Goal: Task Accomplishment & Management: Manage account settings

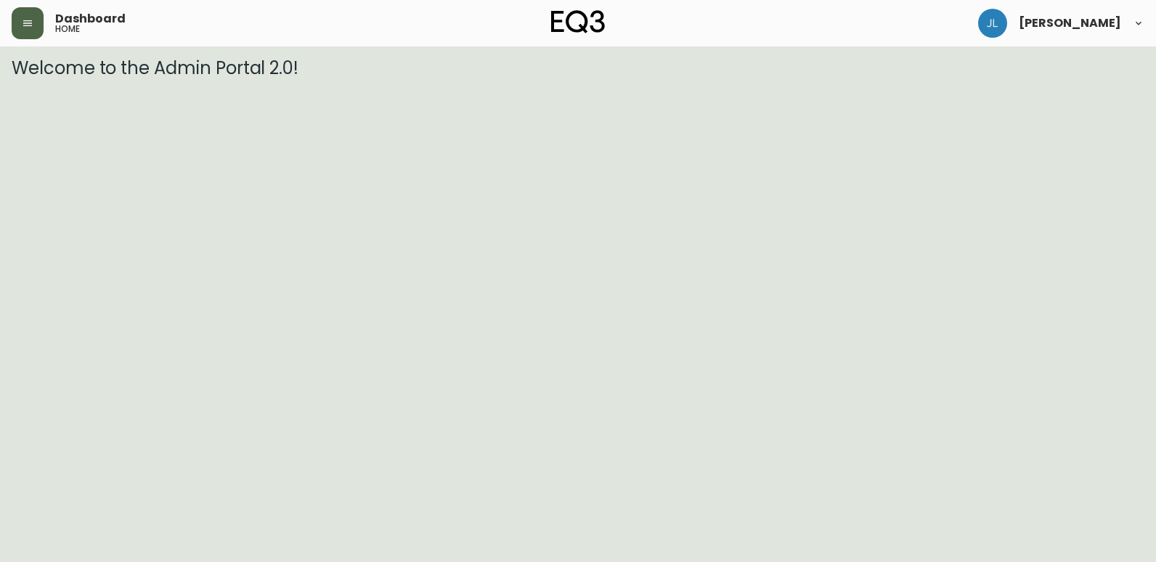
click at [38, 28] on button "button" at bounding box center [28, 23] width 32 height 32
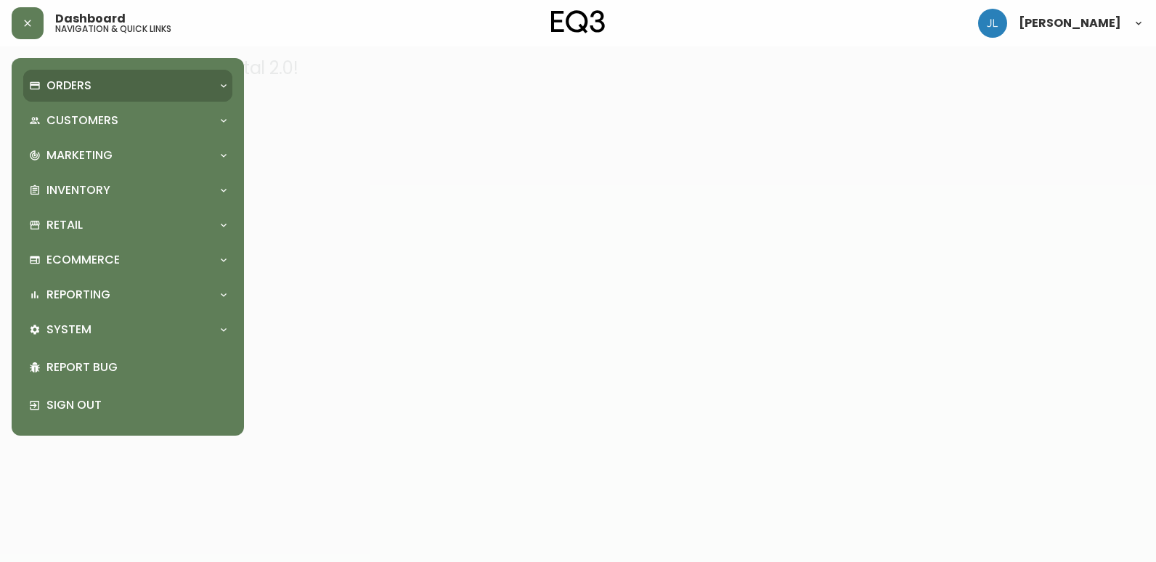
click at [102, 82] on div "Orders" at bounding box center [120, 86] width 183 height 16
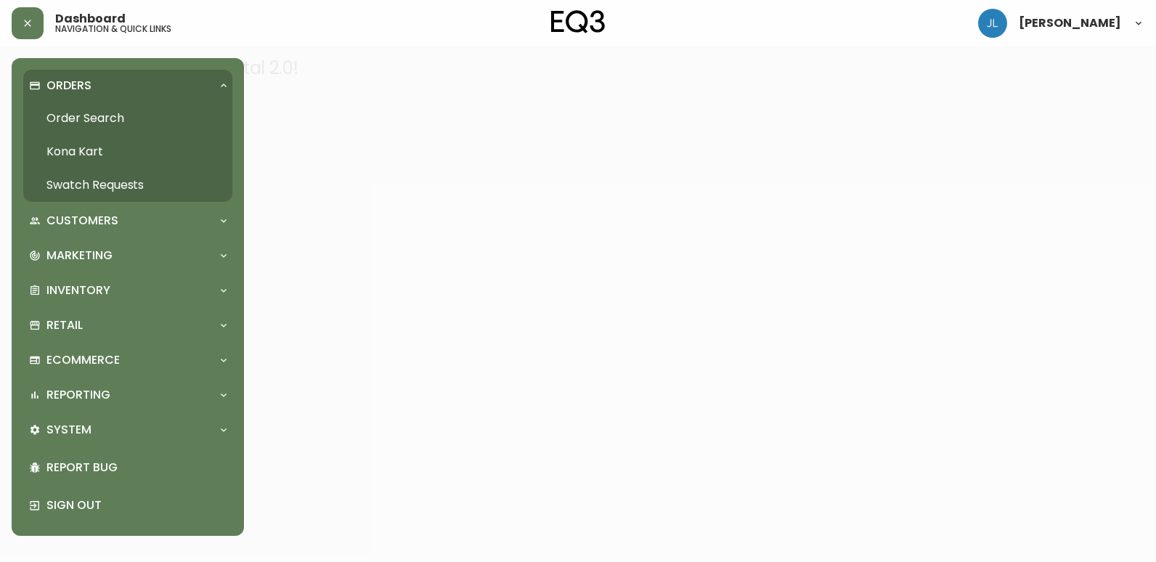
click at [106, 114] on link "Order Search" at bounding box center [127, 118] width 209 height 33
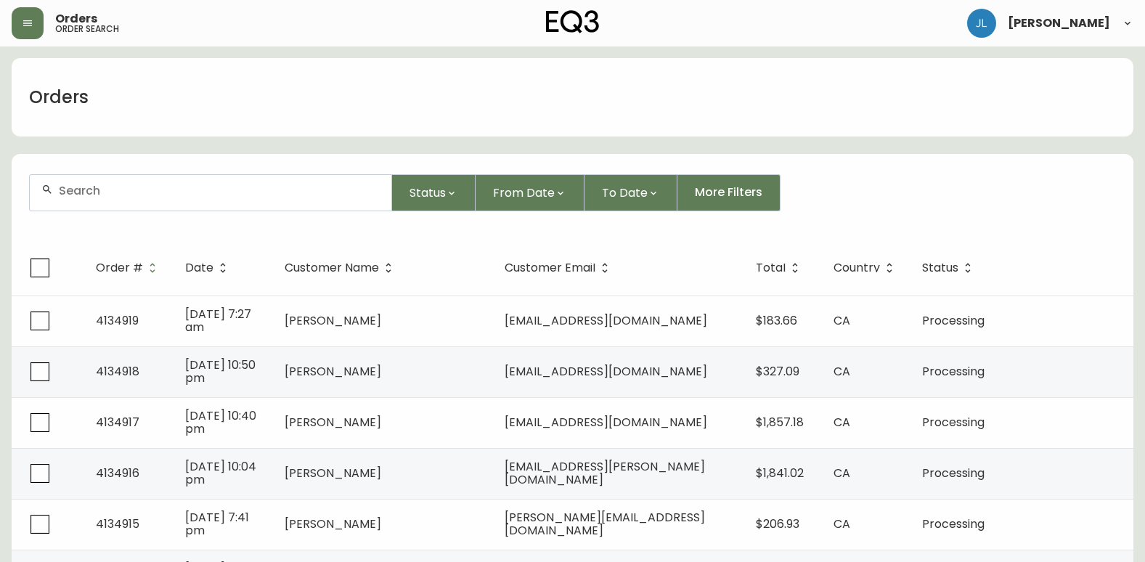
click at [172, 196] on input "text" at bounding box center [219, 191] width 321 height 14
paste input "4133102"
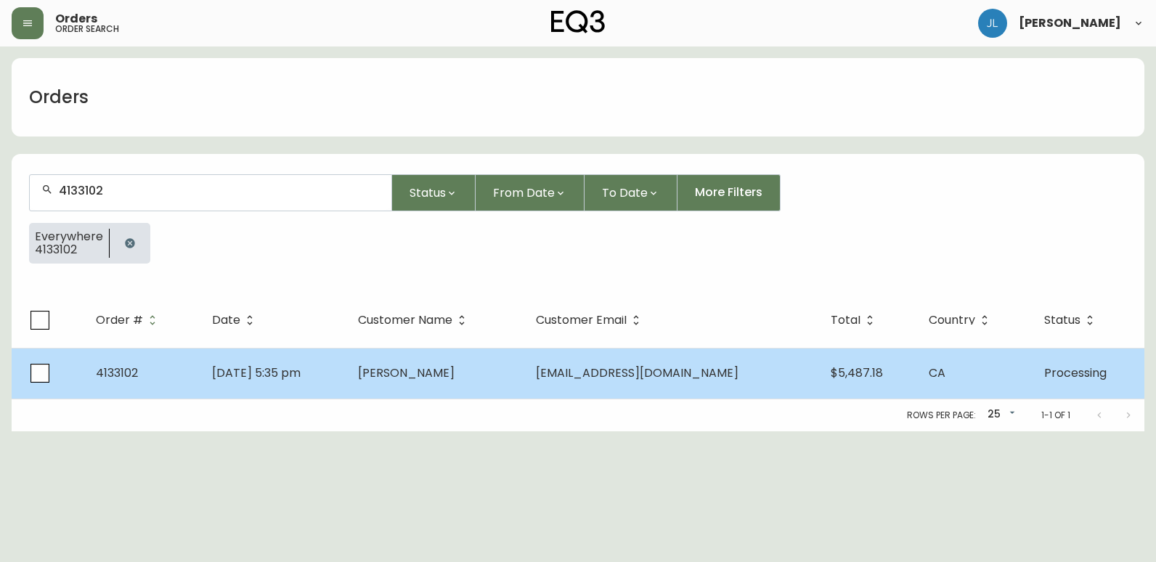
type input "4133102"
click at [346, 375] on td "[DATE] 5:35 pm" at bounding box center [273, 373] width 146 height 51
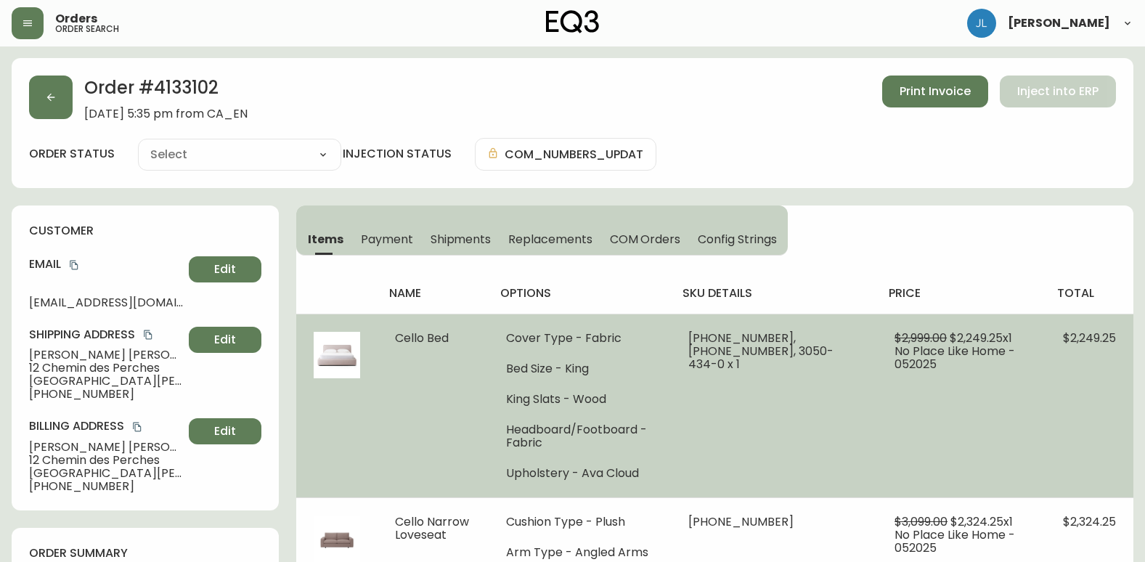
type input "Processing"
select select "PROCESSING"
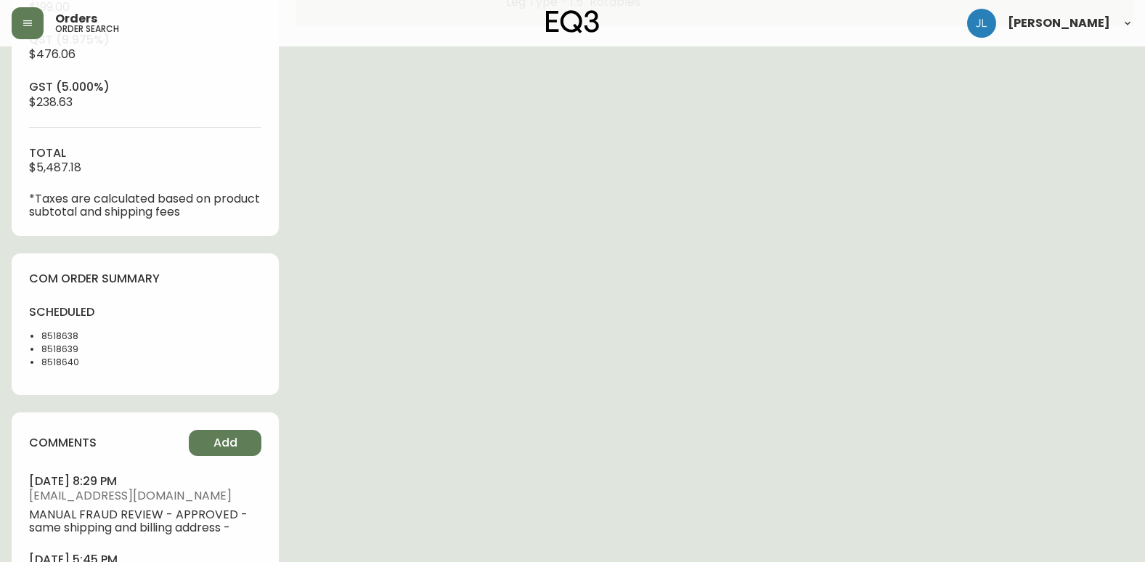
scroll to position [653, 0]
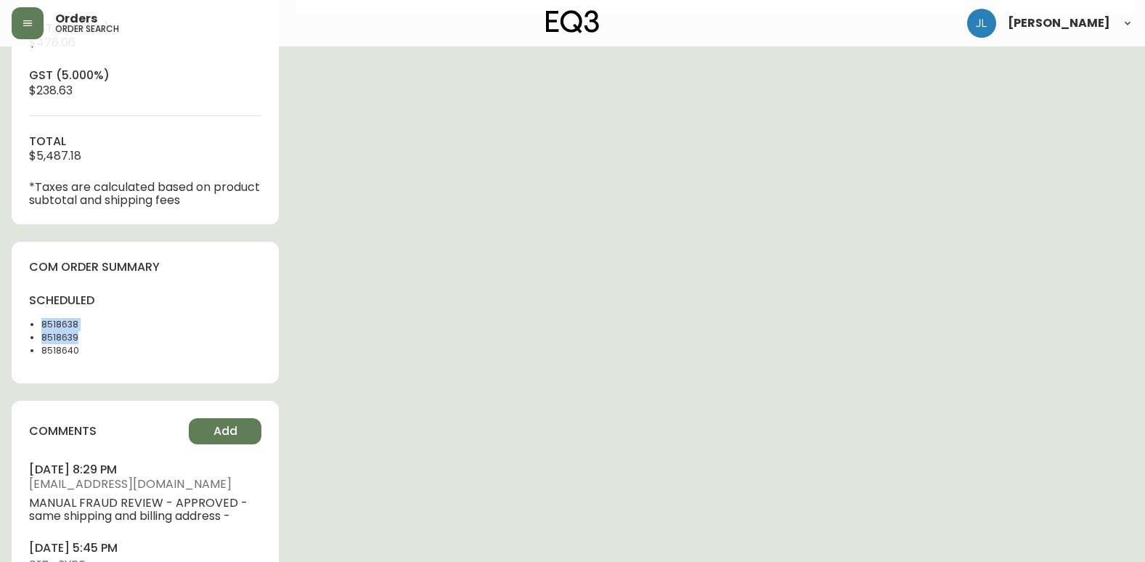
drag, startPoint x: 64, startPoint y: 328, endPoint x: 37, endPoint y: 327, distance: 26.9
click at [37, 327] on ul "8518638 8518639 8518640" at bounding box center [82, 337] width 107 height 39
drag, startPoint x: 37, startPoint y: 327, endPoint x: 106, endPoint y: 324, distance: 69.1
click at [113, 324] on li "8518638" at bounding box center [88, 324] width 95 height 13
drag, startPoint x: 84, startPoint y: 323, endPoint x: 32, endPoint y: 322, distance: 52.3
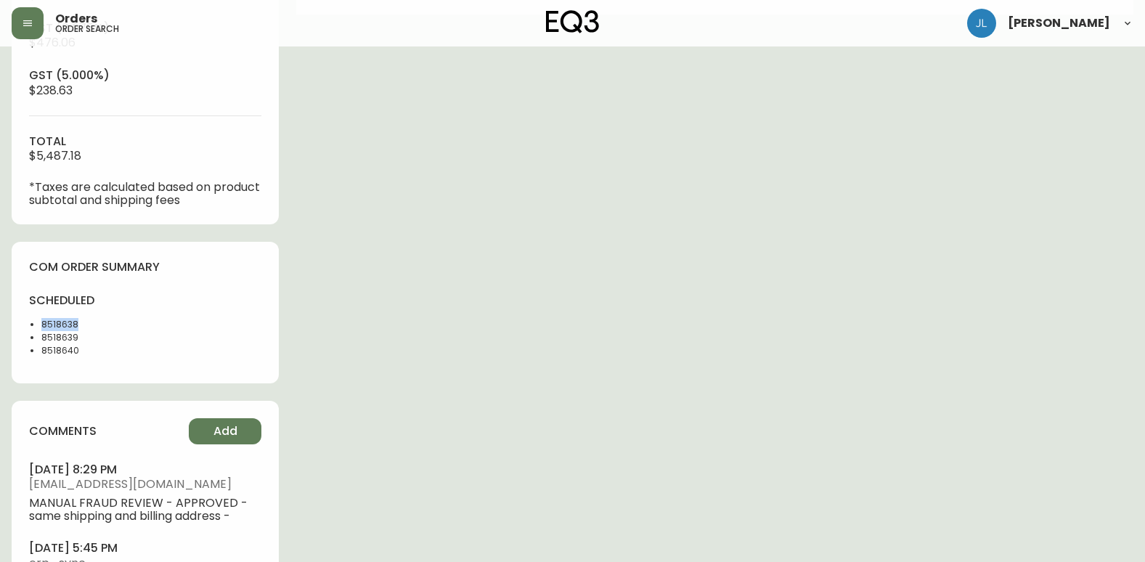
click at [41, 322] on li "8518638" at bounding box center [88, 324] width 95 height 13
copy li "8518638"
drag, startPoint x: 44, startPoint y: 341, endPoint x: 36, endPoint y: 342, distance: 8.7
click at [36, 342] on ul "8518638 8518639 8518640" at bounding box center [82, 337] width 107 height 39
copy li "8518639"
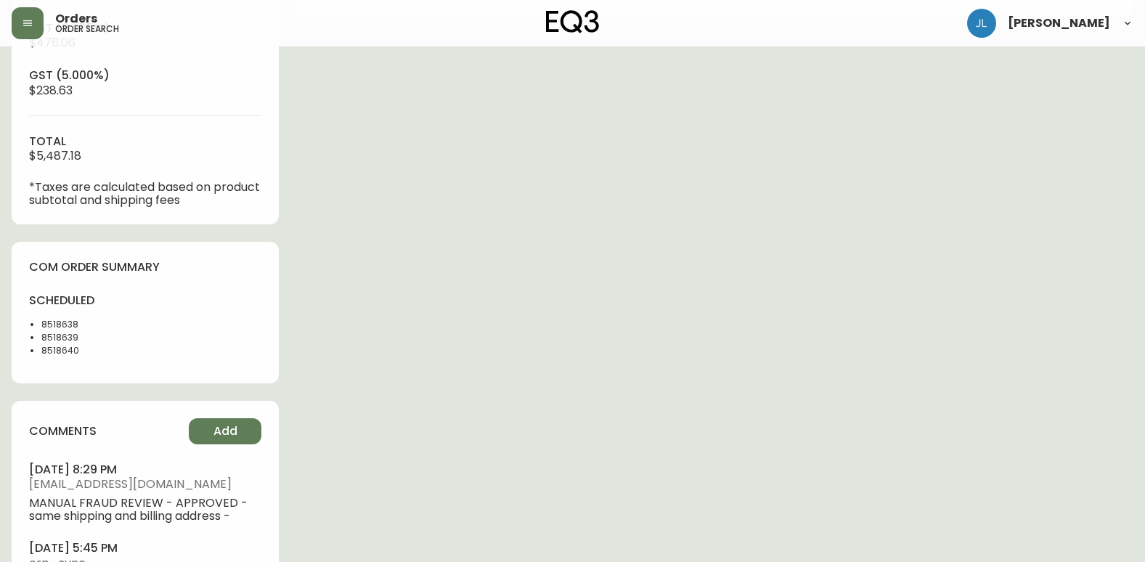
click at [121, 320] on li "8518638" at bounding box center [88, 324] width 95 height 13
drag, startPoint x: 86, startPoint y: 320, endPoint x: 38, endPoint y: 326, distance: 49.0
click at [38, 326] on ul "8518638 8518639 8518640" at bounding box center [82, 337] width 107 height 39
copy li "8518638"
drag, startPoint x: 91, startPoint y: 337, endPoint x: 25, endPoint y: 335, distance: 66.1
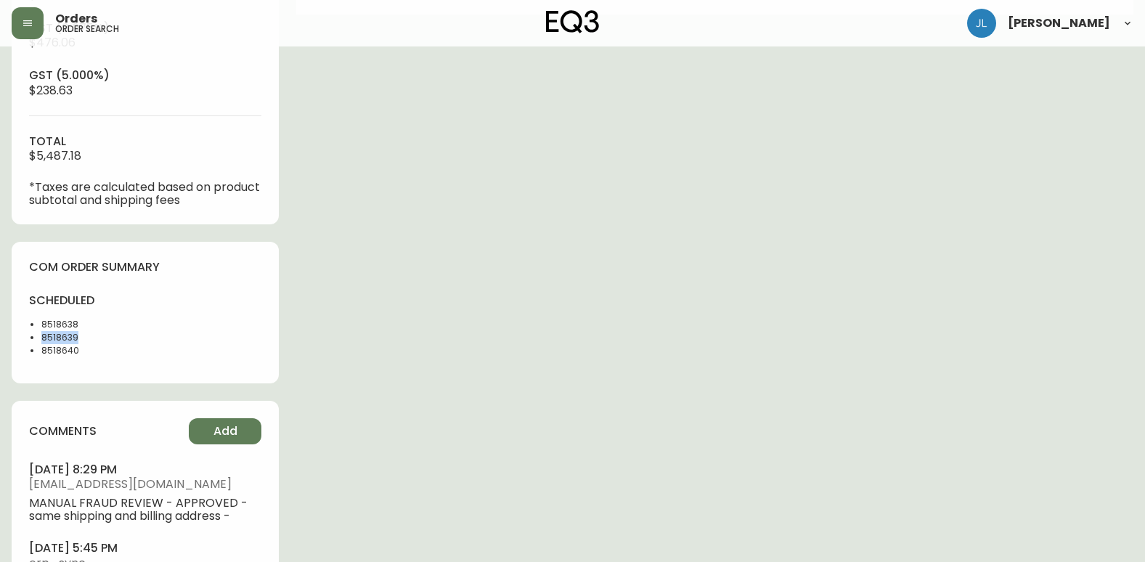
click at [25, 335] on div "com order summary scheduled 8518638 8518639 8518640" at bounding box center [145, 313] width 267 height 142
copy li "8518639"
click at [97, 318] on li "8518638" at bounding box center [88, 324] width 95 height 13
drag, startPoint x: 81, startPoint y: 318, endPoint x: 13, endPoint y: 328, distance: 69.0
click at [13, 328] on div "com order summary scheduled 8518638 8518639 8518640" at bounding box center [145, 313] width 267 height 142
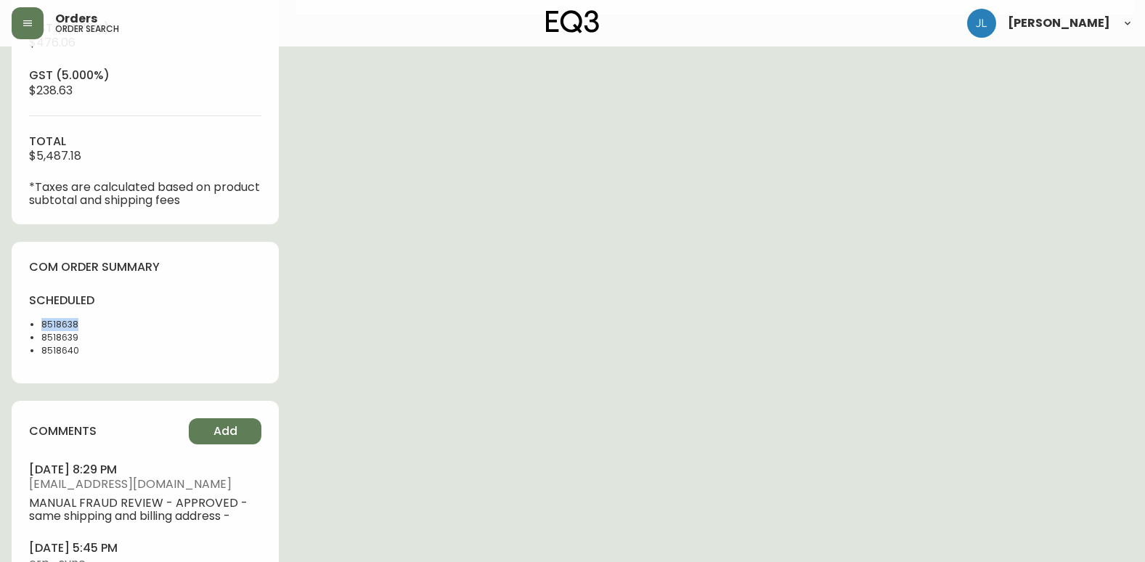
copy li "8518638"
drag, startPoint x: 113, startPoint y: 364, endPoint x: 93, endPoint y: 357, distance: 20.9
click at [110, 364] on div "scheduled 8518638 8518639 8518640" at bounding box center [82, 329] width 107 height 73
drag, startPoint x: 87, startPoint y: 335, endPoint x: 39, endPoint y: 341, distance: 48.3
click at [39, 341] on ul "8518638 8518639 8518640" at bounding box center [82, 337] width 107 height 39
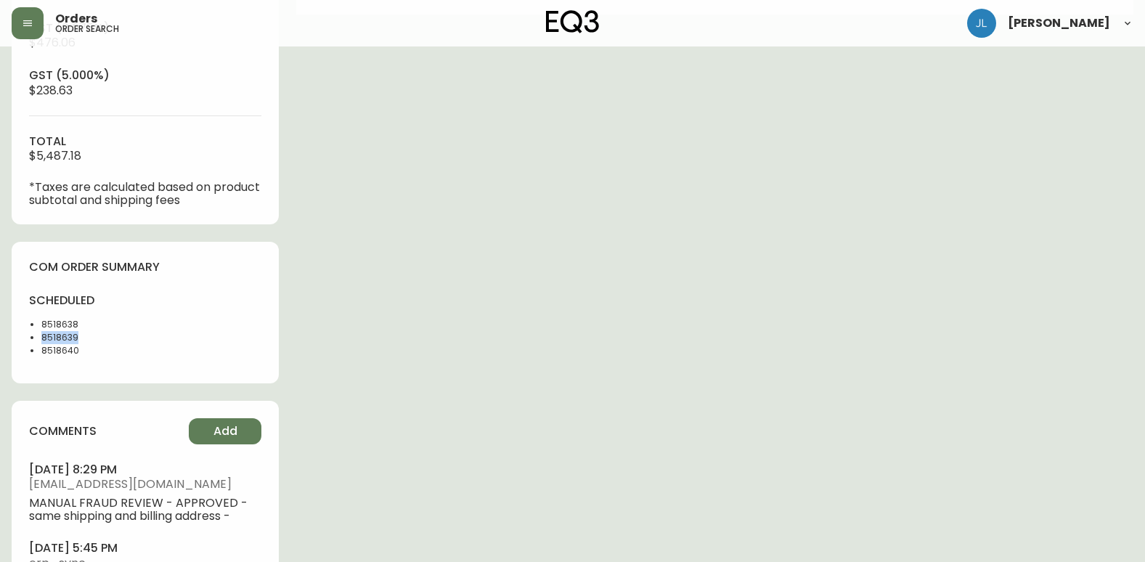
copy li "8518639"
click at [72, 343] on li "8518639" at bounding box center [88, 337] width 95 height 13
drag, startPoint x: 36, startPoint y: 353, endPoint x: 28, endPoint y: 355, distance: 7.6
click at [28, 355] on div "com order summary scheduled 8518638 8518639 8518640" at bounding box center [145, 313] width 267 height 142
copy li "8518640"
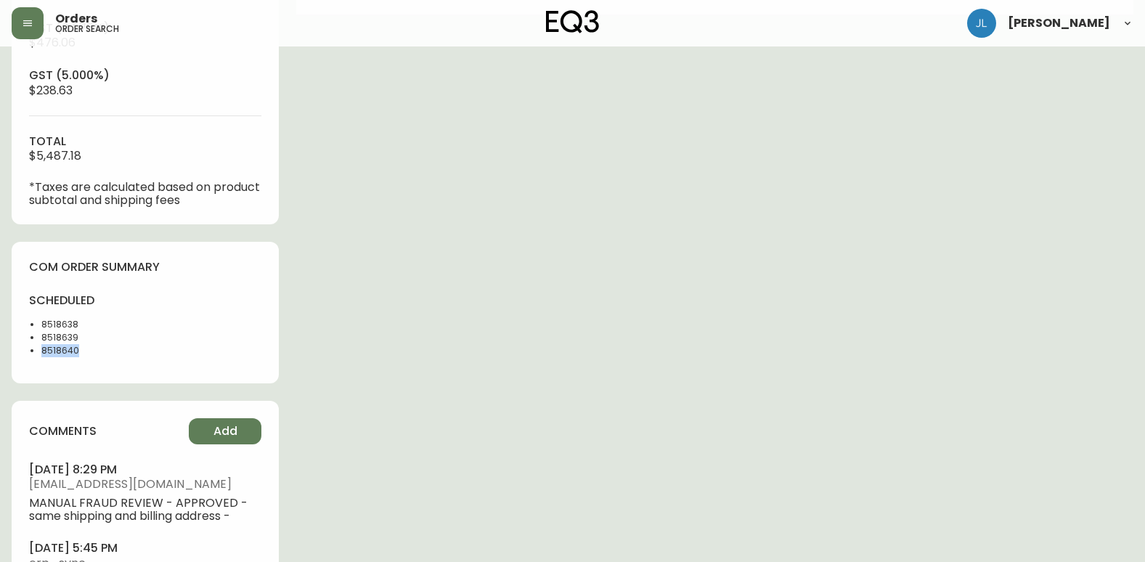
click at [491, 363] on div "Order # 4133102 [DATE] 5:35 pm from CA_EN Print Invoice Inject into ERP order s…" at bounding box center [573, 32] width 1122 height 1254
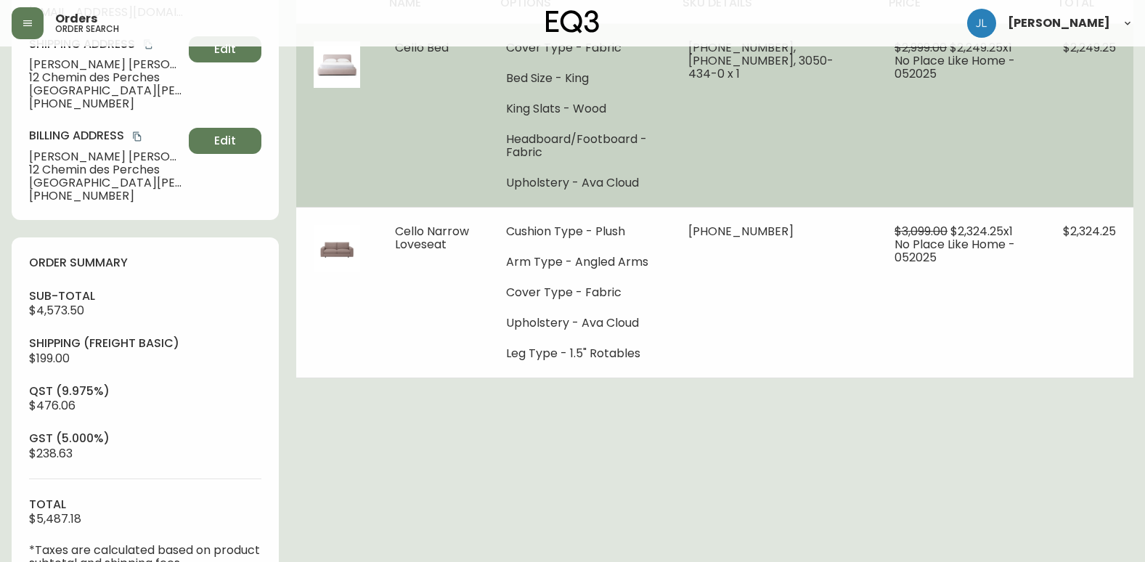
scroll to position [0, 0]
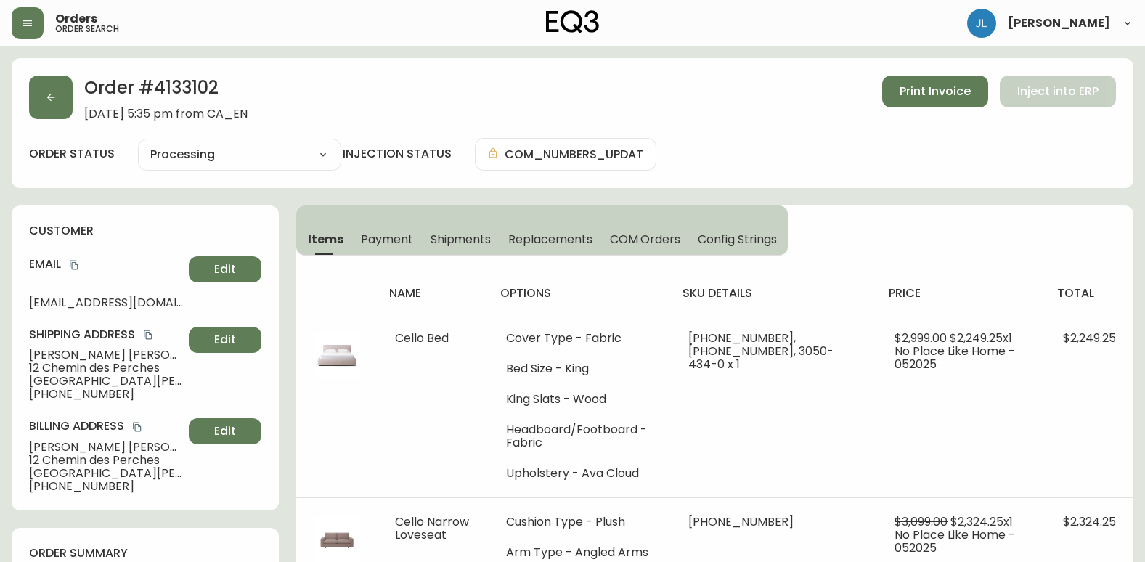
drag, startPoint x: 828, startPoint y: 151, endPoint x: 852, endPoint y: 113, distance: 45.3
click at [828, 152] on div "order status Processing Cancelled Fully Shipped Processing Partially Shipped in…" at bounding box center [572, 154] width 1087 height 33
click at [913, 97] on span "Print Invoice" at bounding box center [934, 91] width 71 height 16
click at [62, 89] on button "button" at bounding box center [51, 98] width 44 height 44
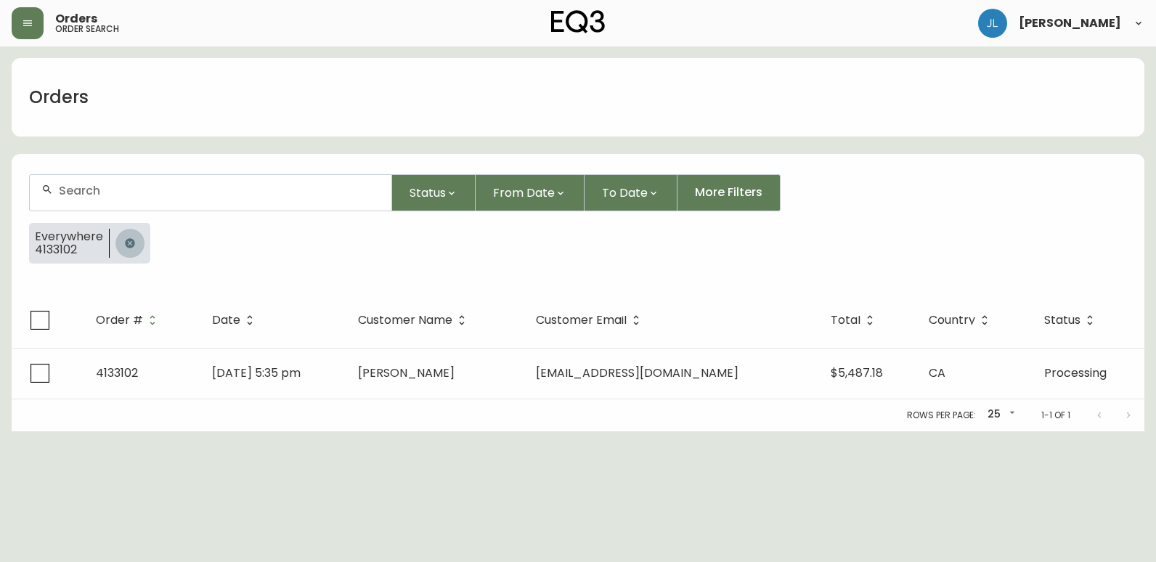
click at [124, 249] on button "button" at bounding box center [129, 243] width 29 height 29
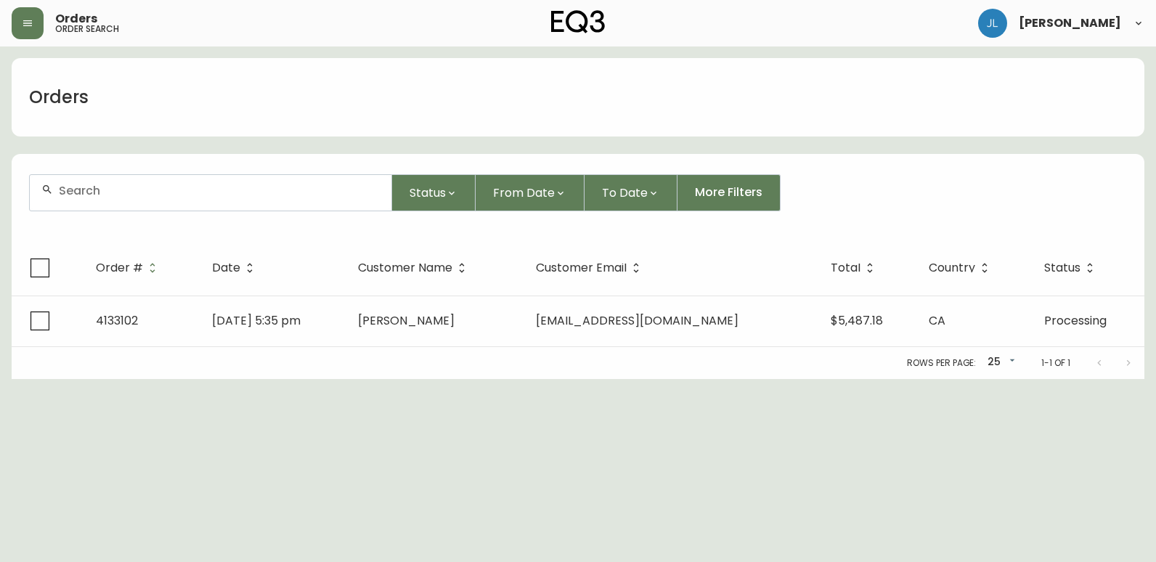
click at [131, 194] on input "text" at bounding box center [219, 191] width 321 height 14
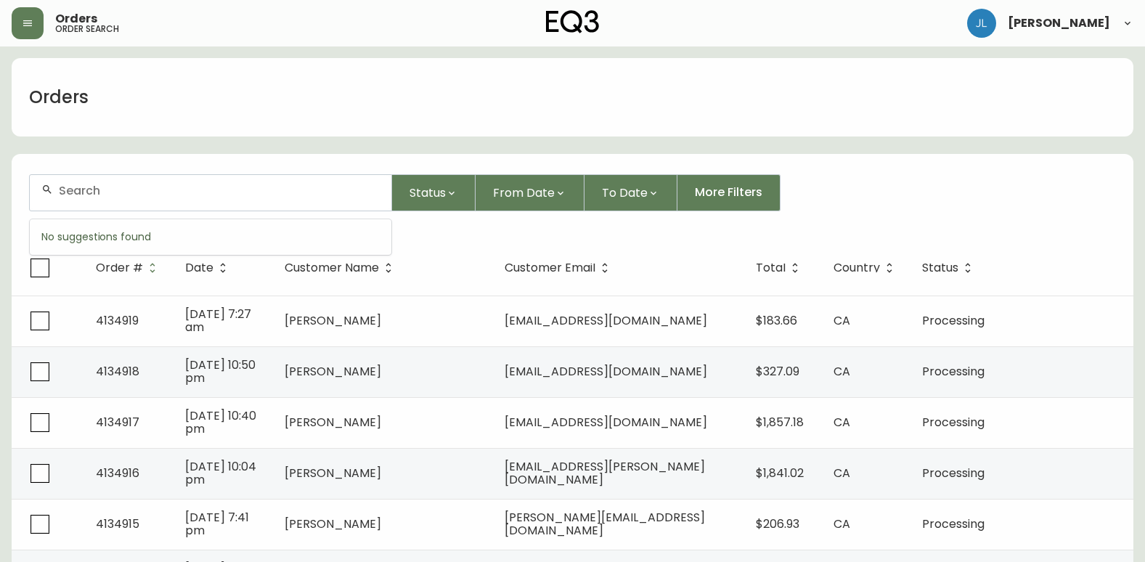
paste input "4134378"
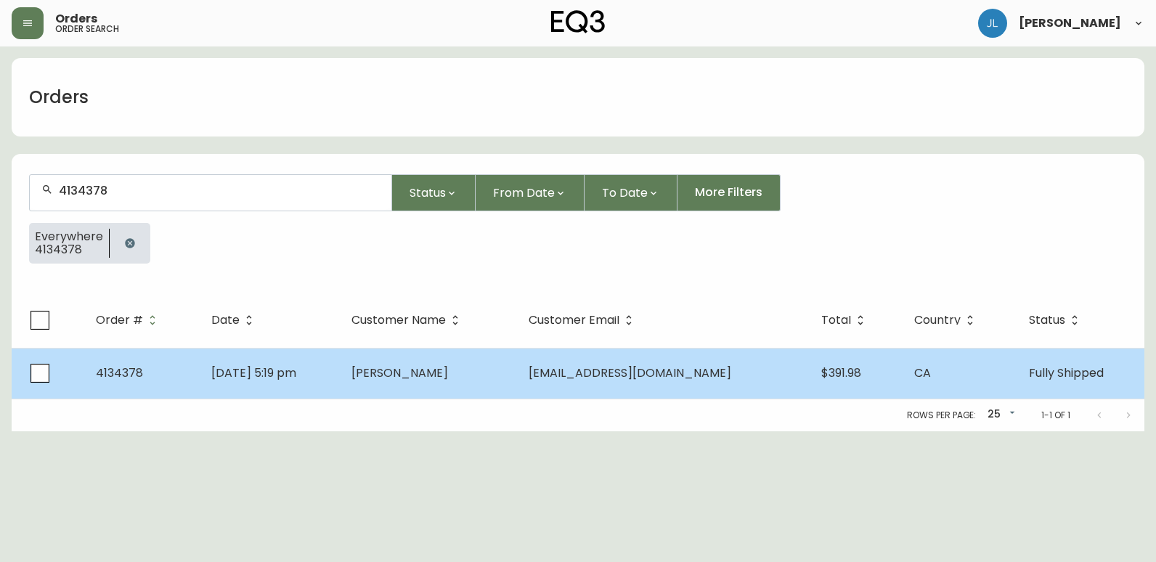
type input "4134378"
click at [340, 365] on td "[DATE] 5:19 pm" at bounding box center [270, 373] width 140 height 51
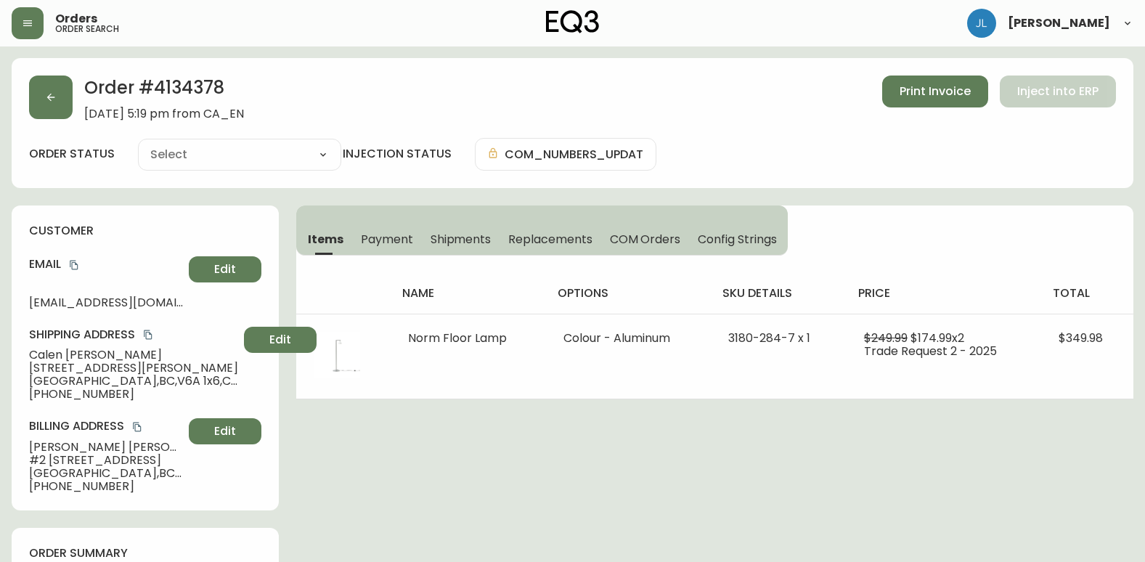
type input "Fully Shipped"
select select "FULLY_SHIPPED"
click at [913, 98] on span "Print Invoice" at bounding box center [934, 91] width 71 height 16
click at [62, 99] on button "button" at bounding box center [51, 98] width 44 height 44
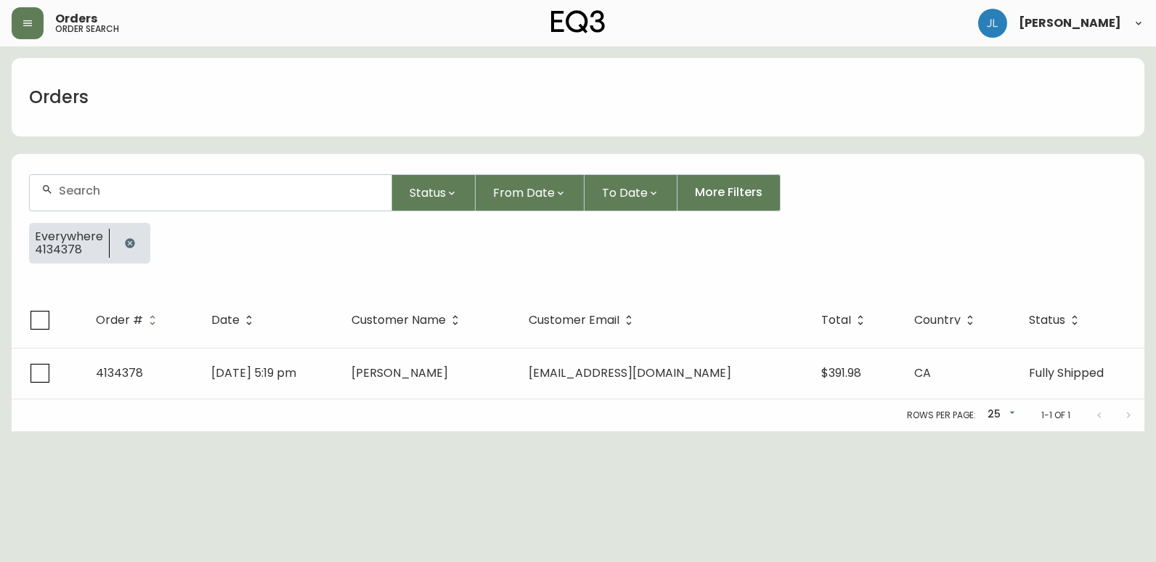
click at [125, 244] on icon "button" at bounding box center [129, 242] width 9 height 9
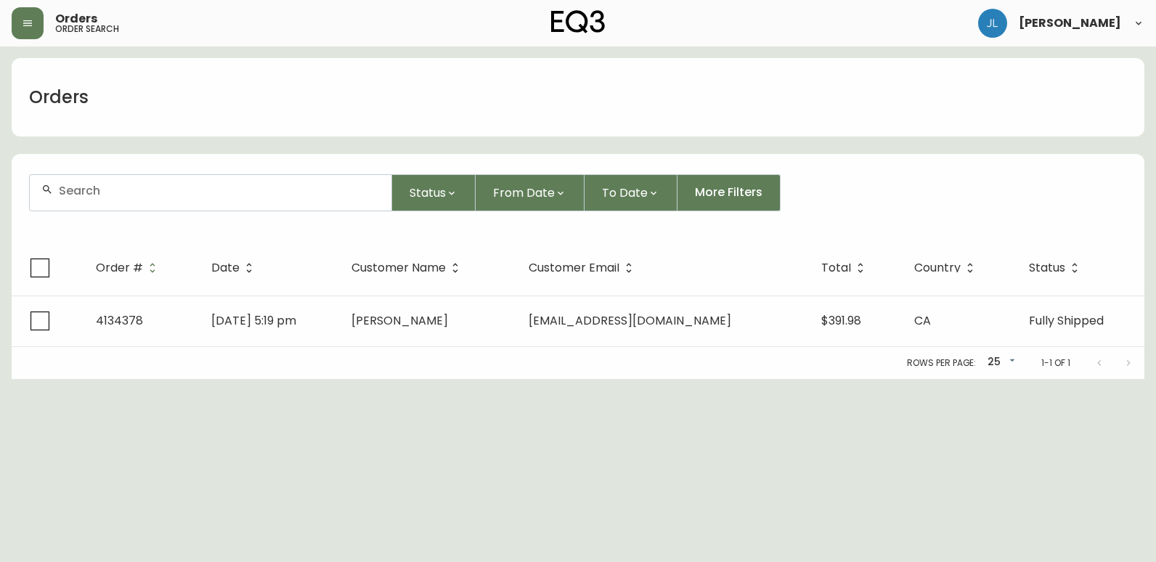
click at [155, 200] on div at bounding box center [211, 193] width 362 height 36
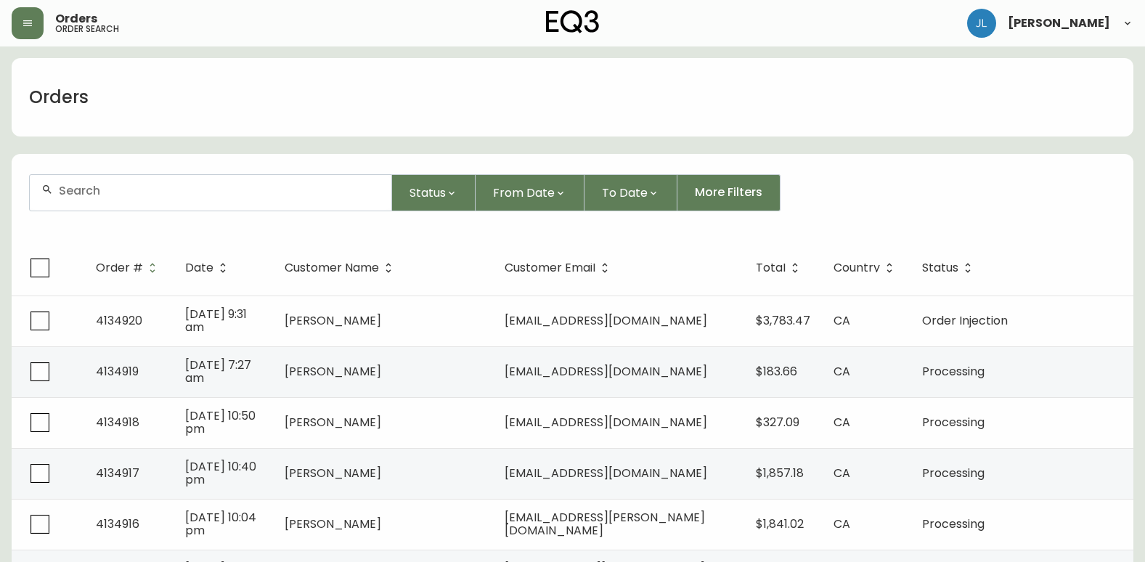
paste input "4133617"
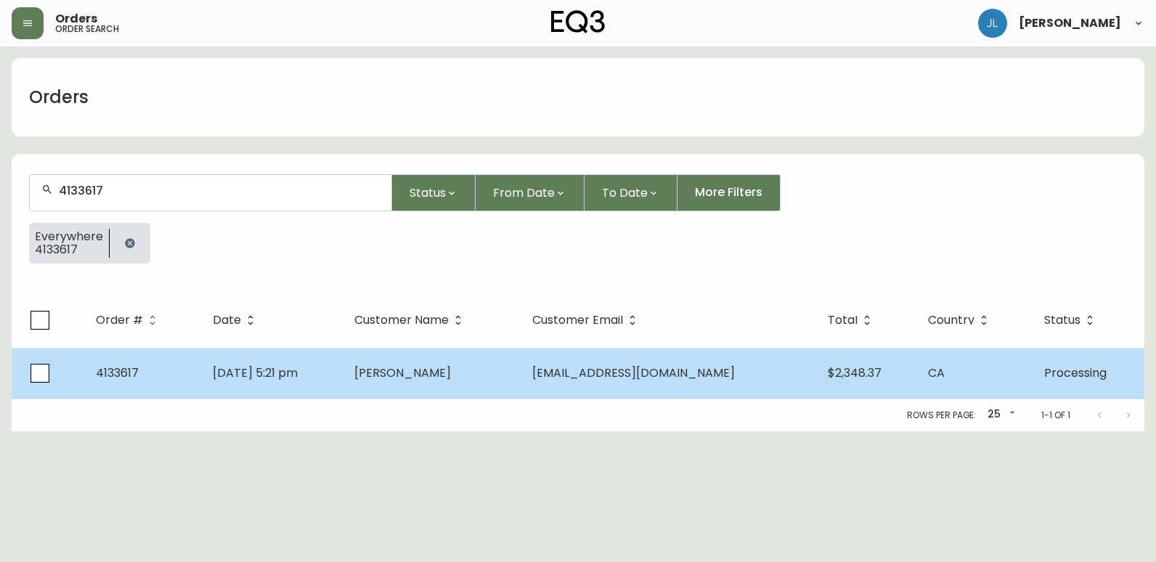
type input "4133617"
click at [343, 362] on td "[DATE] 5:21 pm" at bounding box center [272, 373] width 142 height 51
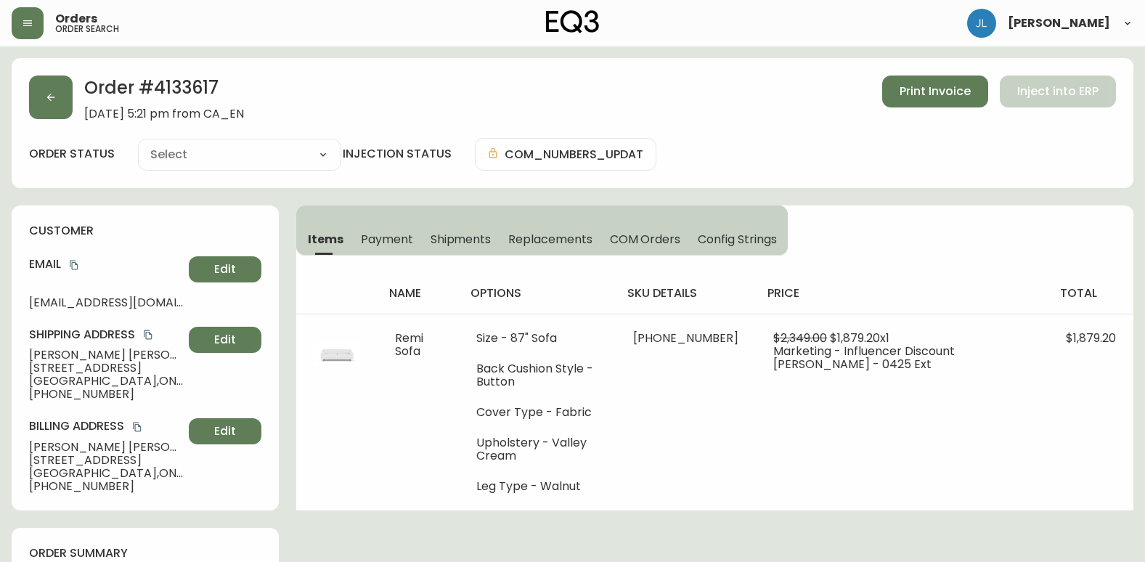
type input "Processing"
select select "PROCESSING"
click at [931, 98] on span "Print Invoice" at bounding box center [934, 91] width 71 height 16
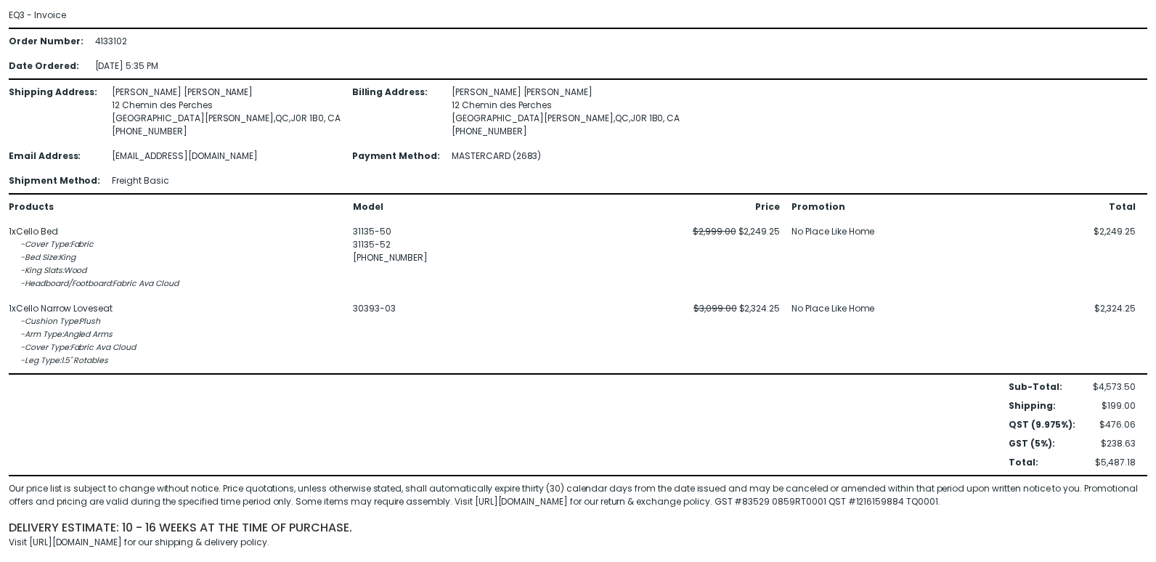
click at [501, 324] on div "30393-03" at bounding box center [436, 334] width 166 height 65
click at [586, 273] on div "Products Model Price Promotion Total 1 x Cello Bed - Cover Type : Fabric - Bed …" at bounding box center [572, 283] width 1127 height 167
